Goal: Task Accomplishment & Management: Use online tool/utility

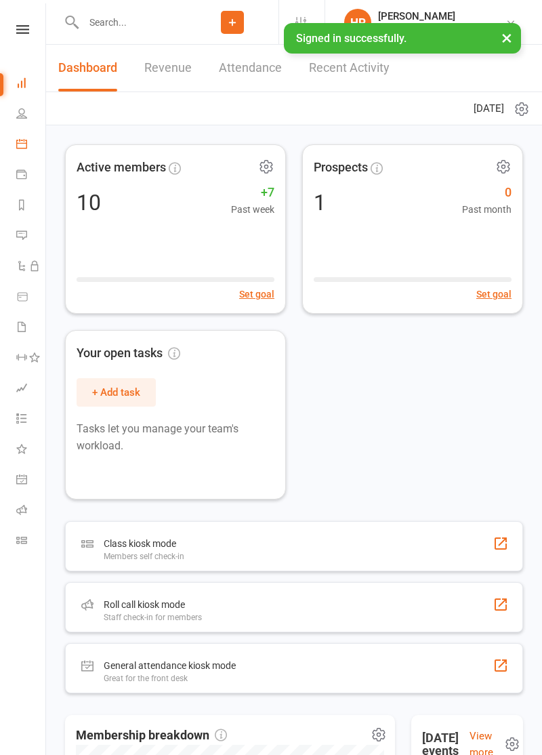
click at [27, 149] on icon at bounding box center [21, 143] width 11 height 11
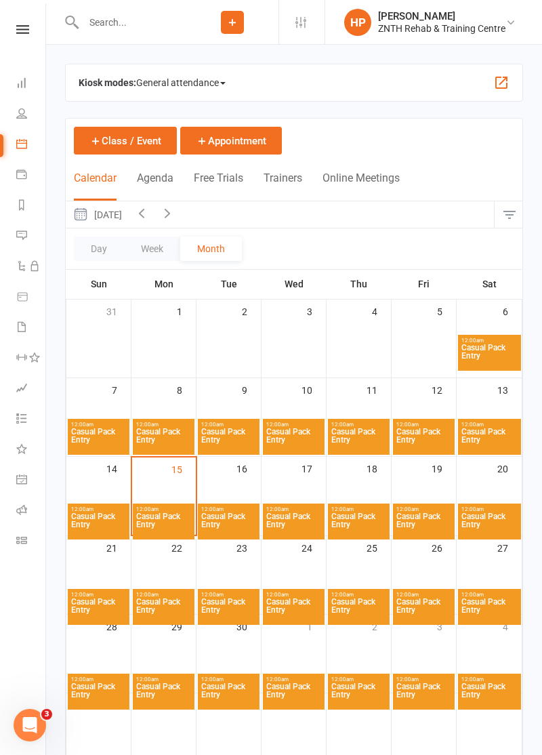
click at [478, 95] on div "Kiosk modes: General attendance General attendance Class Roll call" at bounding box center [294, 83] width 458 height 38
click at [497, 89] on button "button" at bounding box center [501, 83] width 16 height 16
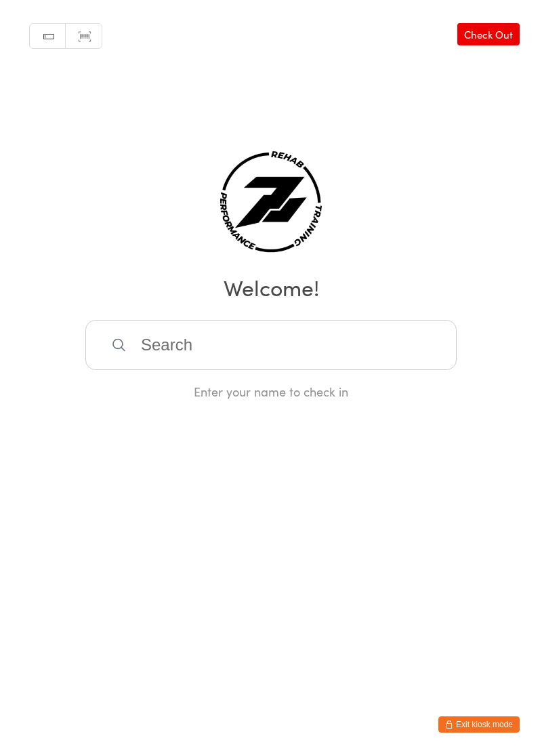
click at [79, 32] on link "Scanner input" at bounding box center [84, 37] width 36 height 26
click at [45, 37] on link "Manual search" at bounding box center [48, 37] width 36 height 26
click at [87, 35] on link "Scanner input" at bounding box center [84, 37] width 36 height 26
click at [171, 370] on input "search" at bounding box center [270, 345] width 371 height 50
type input "Gabriel"
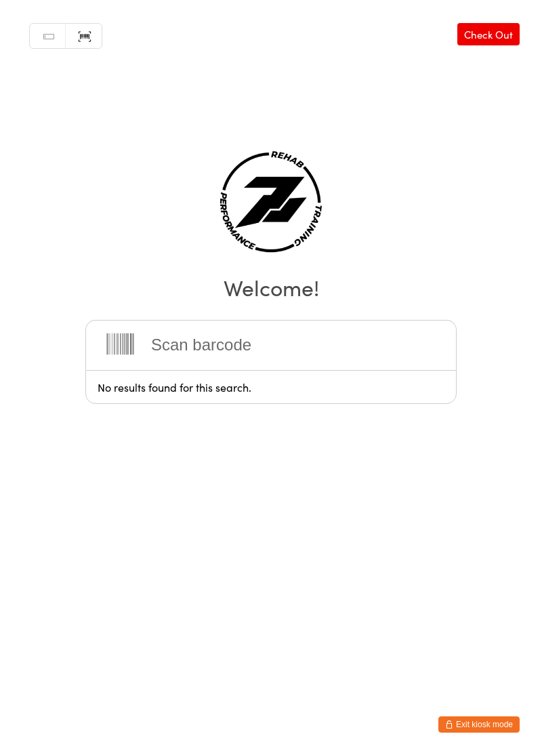
click at [453, 302] on h2 "Welcome!" at bounding box center [271, 287] width 515 height 30
click at [43, 37] on link "Manual search" at bounding box center [48, 37] width 36 height 26
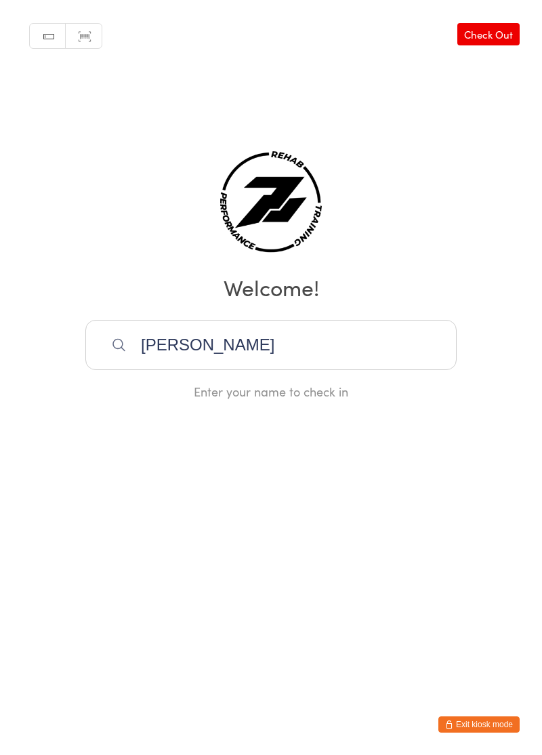
click at [124, 451] on html "You have now entered Kiosk Mode. Members will be able to check themselves in us…" at bounding box center [271, 377] width 542 height 755
click at [253, 370] on input "Gabriel" at bounding box center [270, 345] width 371 height 50
click at [487, 453] on html "You have now entered Kiosk Mode. Members will be able to check themselves in us…" at bounding box center [271, 377] width 542 height 755
click at [337, 370] on input "Gabriel canilao" at bounding box center [270, 345] width 371 height 50
type input "Gabriel canilao"
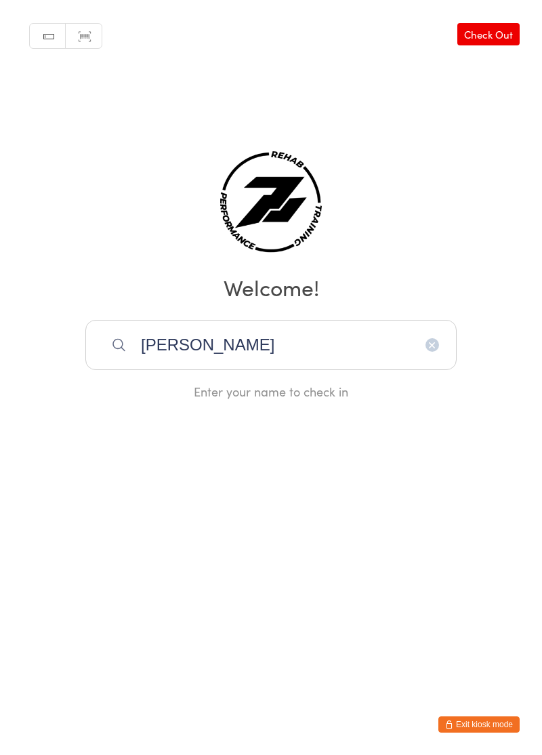
click at [434, 350] on icon "button" at bounding box center [432, 345] width 11 height 11
click at [71, 46] on link "Scanner input" at bounding box center [84, 37] width 36 height 26
click at [363, 472] on html "You have now entered Kiosk Mode. Members will be able to check themselves in us…" at bounding box center [271, 377] width 542 height 755
click at [179, 370] on input "search" at bounding box center [270, 345] width 371 height 50
